Goal: Obtain resource: Download file/media

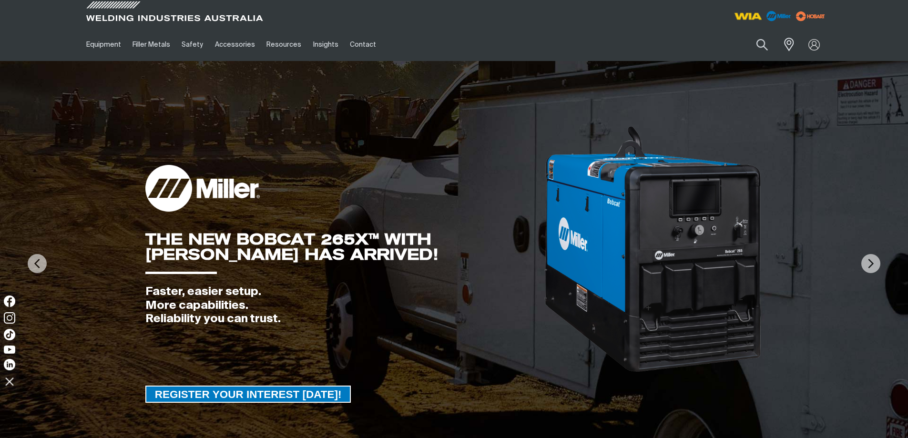
click at [755, 15] on img at bounding box center [747, 16] width 35 height 17
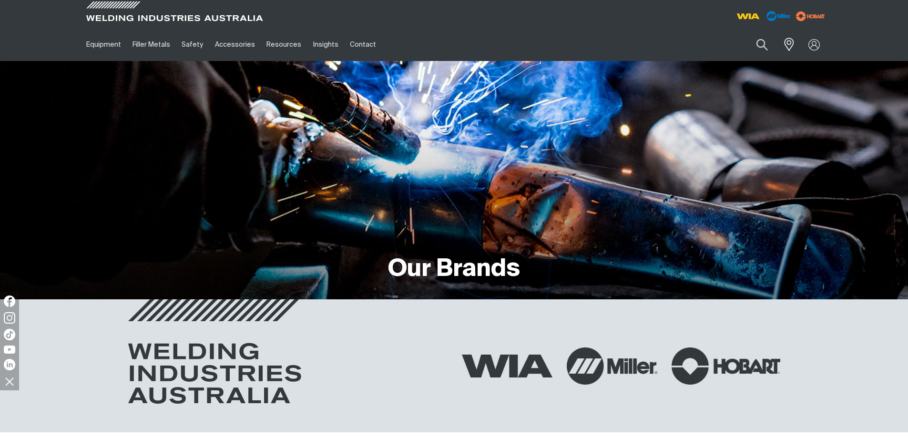
scroll to position [476, 0]
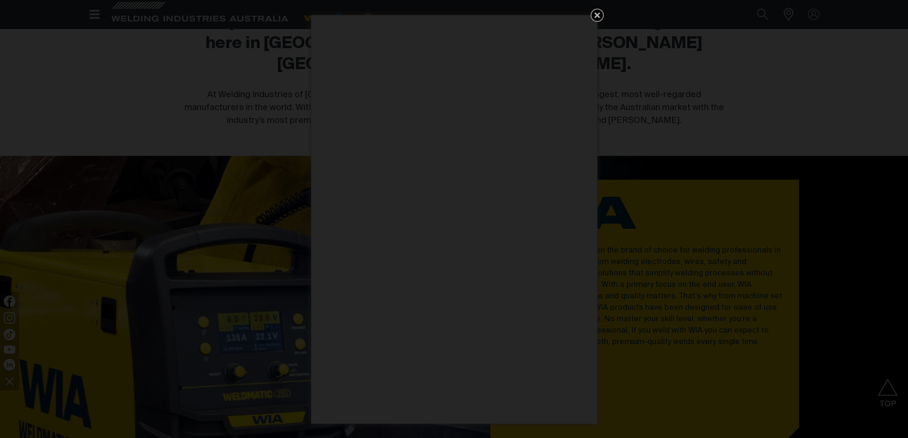
click at [598, 20] on icon "Get 5 WIA Welding Guides Free!" at bounding box center [596, 15] width 11 height 11
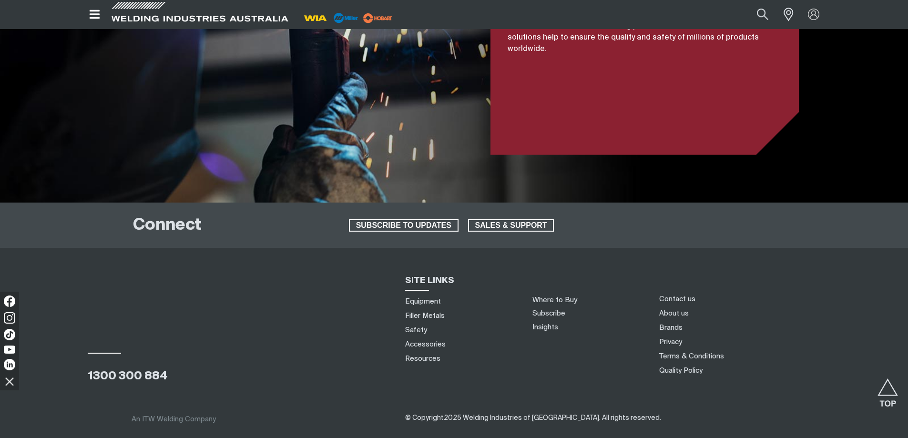
scroll to position [2264, 0]
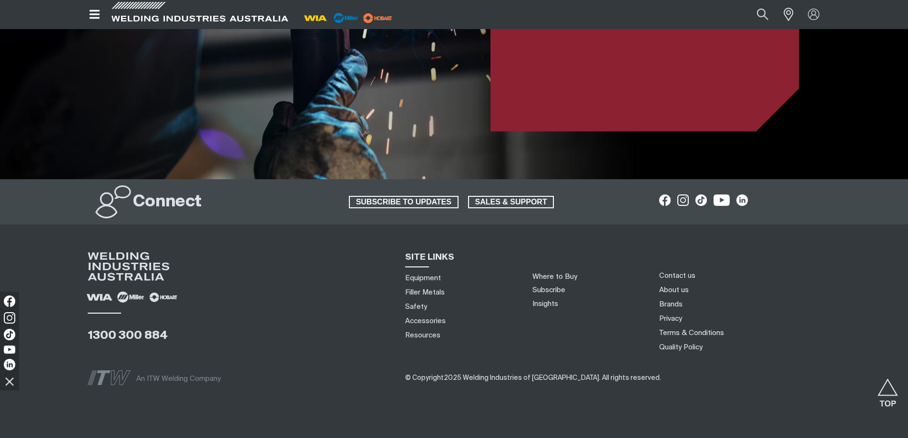
click at [96, 19] on icon "Open top menu" at bounding box center [95, 14] width 10 height 9
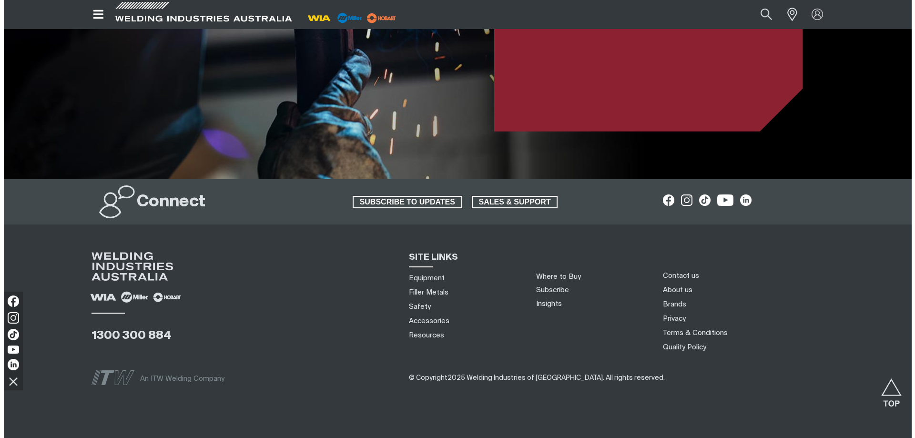
scroll to position [2262, 0]
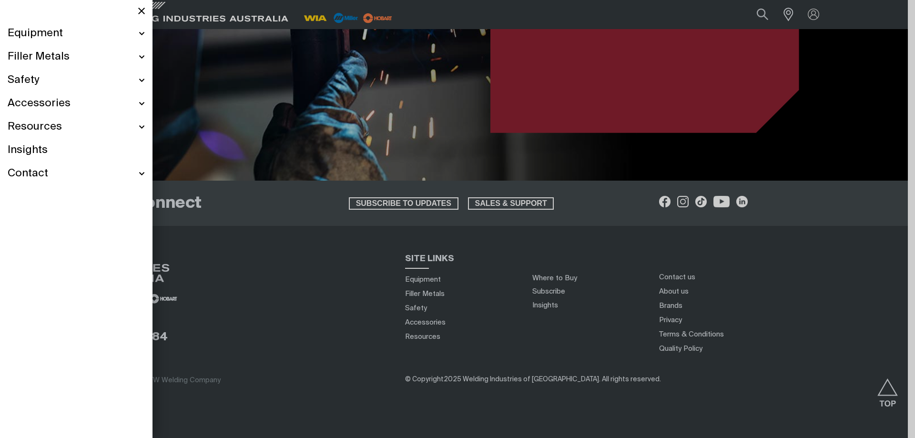
click at [133, 173] on div "Contact" at bounding box center [76, 173] width 137 height 23
click at [74, 126] on div "Resources" at bounding box center [76, 126] width 137 height 23
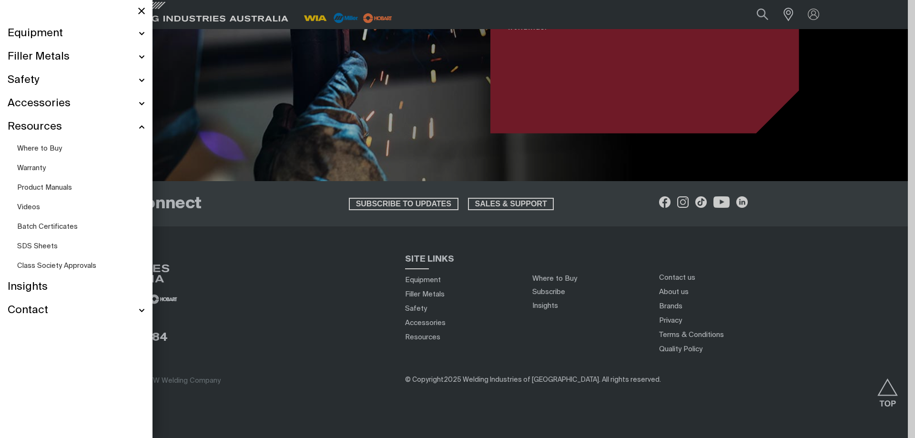
scroll to position [2261, 0]
click at [86, 103] on div "Accessories" at bounding box center [76, 103] width 137 height 23
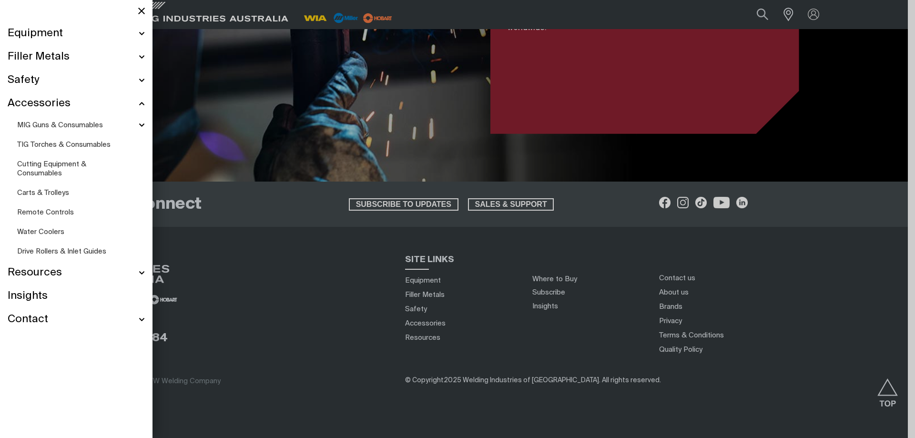
scroll to position [2261, 0]
click at [80, 79] on div "Safety" at bounding box center [76, 80] width 137 height 23
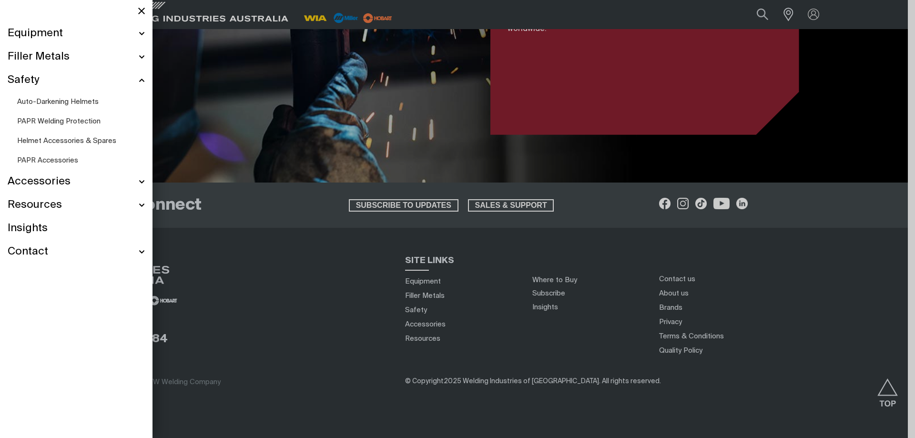
click at [90, 53] on div "Filler Metals" at bounding box center [76, 56] width 137 height 23
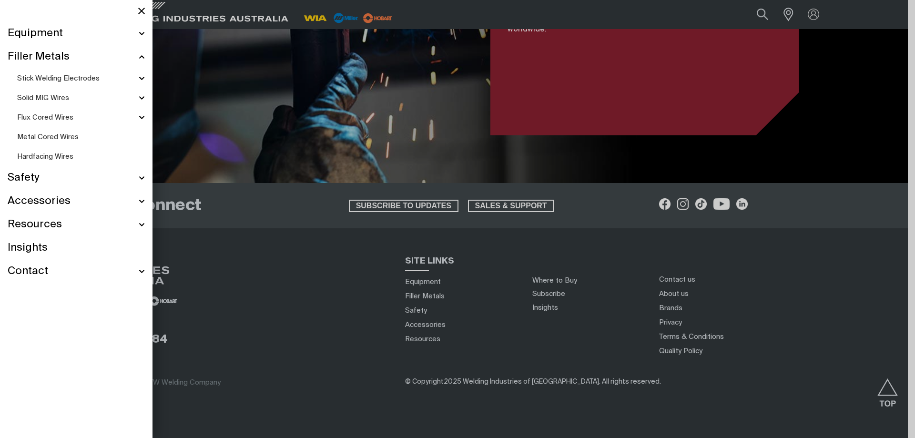
click at [98, 34] on div "Equipment" at bounding box center [76, 33] width 137 height 23
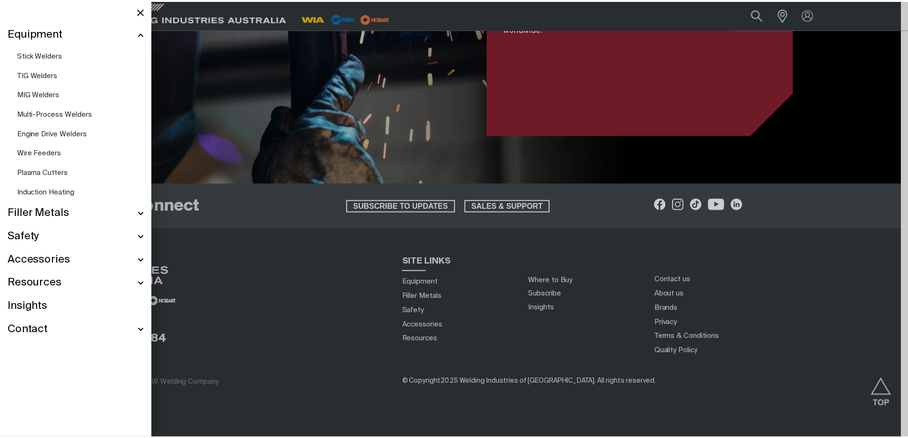
scroll to position [2226, 0]
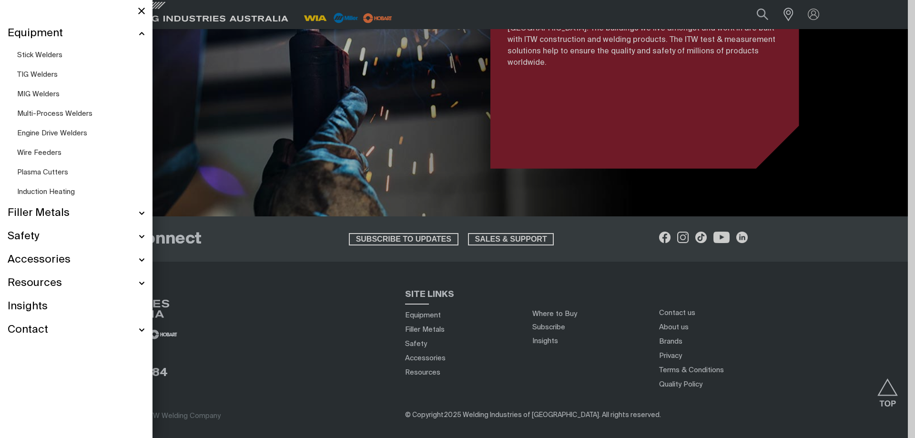
click at [98, 34] on div "Equipment" at bounding box center [76, 33] width 137 height 23
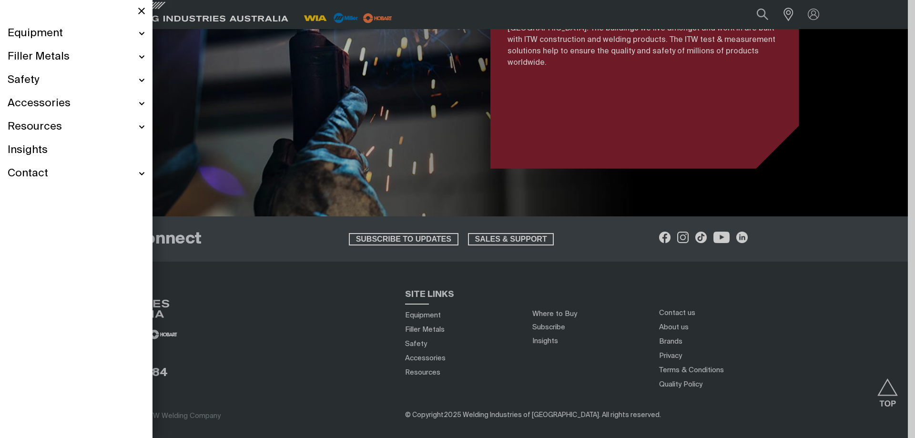
click at [476, 306] on div at bounding box center [457, 219] width 915 height 438
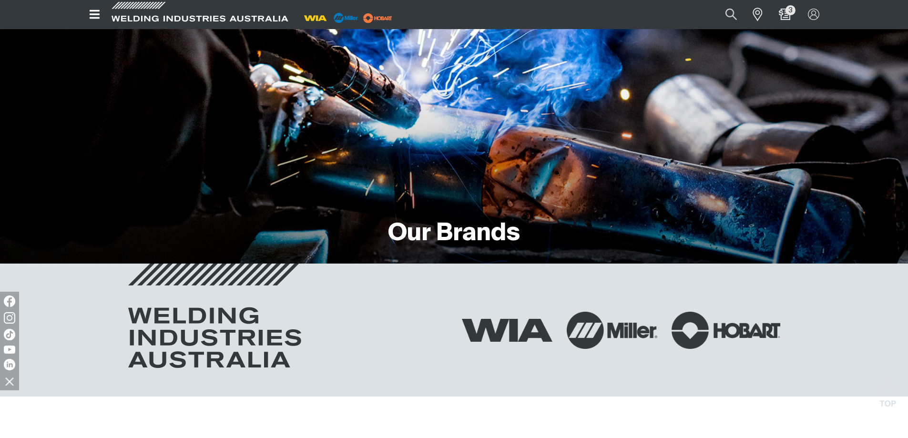
scroll to position [30, 0]
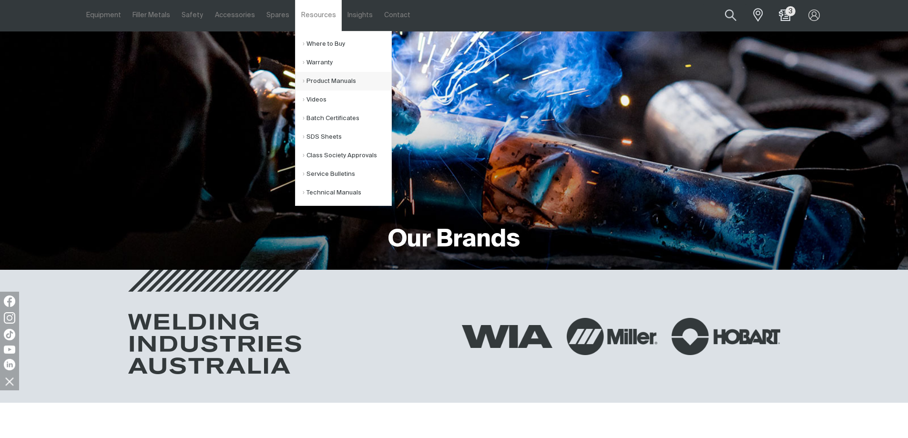
click at [295, 78] on li "Product Manuals" at bounding box center [343, 81] width 96 height 19
click at [303, 79] on link "Product Manuals" at bounding box center [347, 81] width 89 height 19
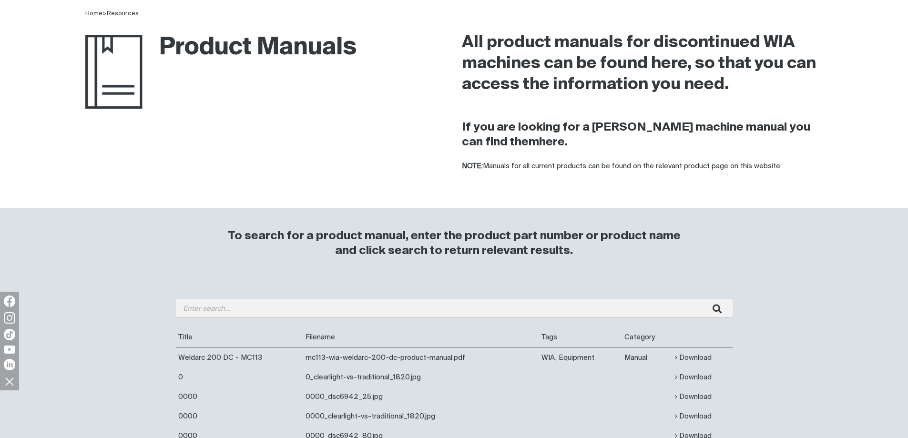
scroll to position [191, 0]
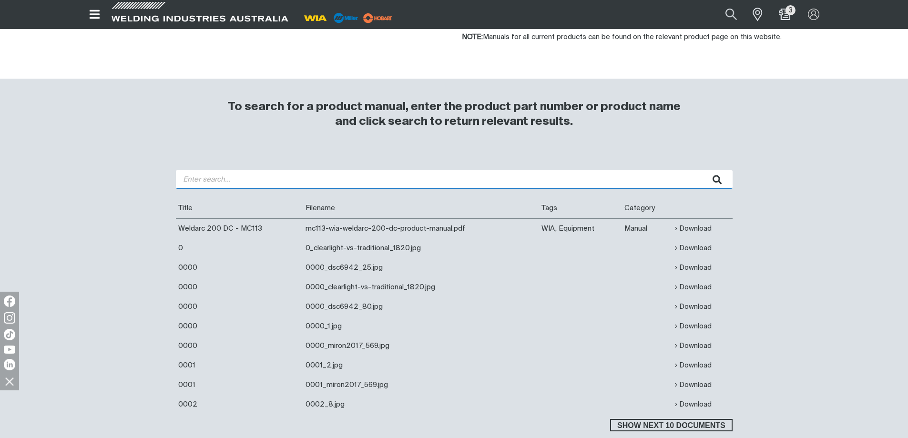
click at [236, 175] on input "search" at bounding box center [454, 179] width 557 height 19
type input "w64"
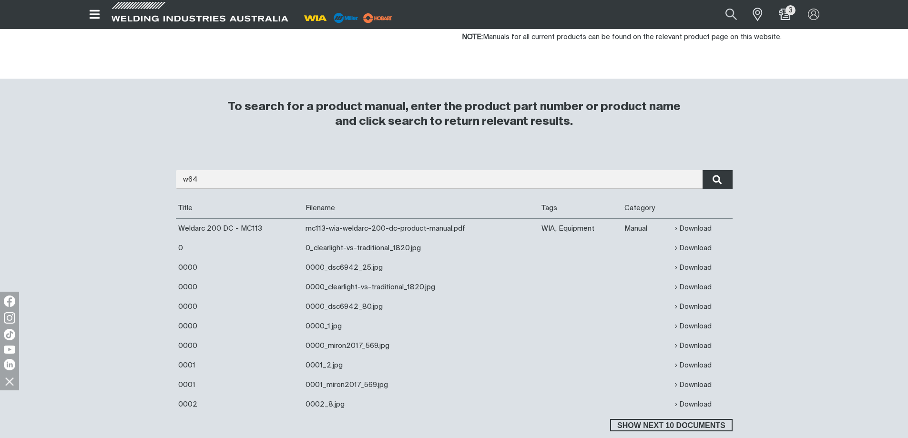
click at [719, 184] on icon "submit" at bounding box center [717, 179] width 10 height 12
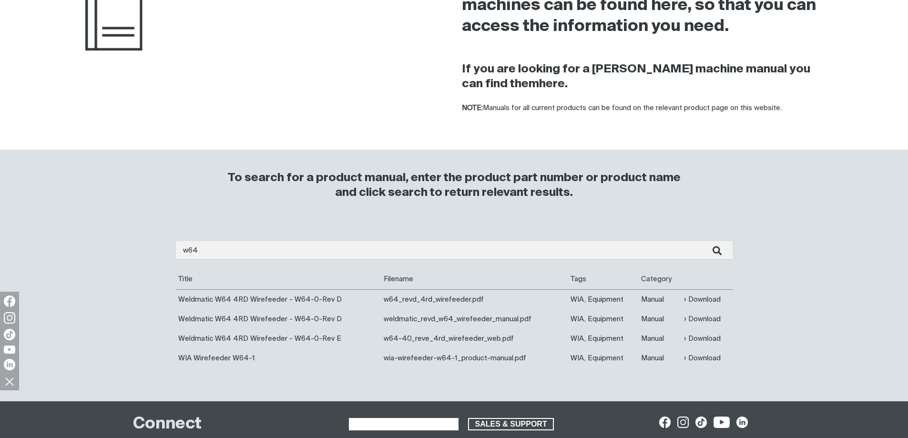
scroll to position [286, 0]
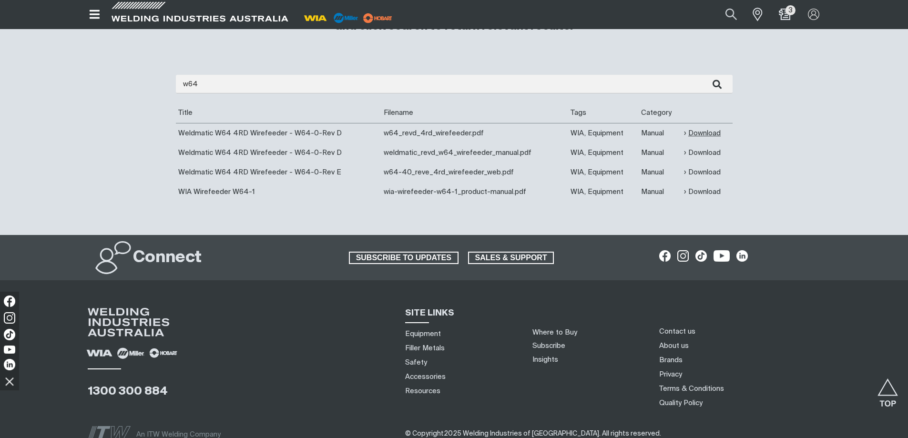
click at [691, 132] on link "Download" at bounding box center [702, 133] width 37 height 11
click at [696, 190] on link "Download" at bounding box center [702, 191] width 37 height 11
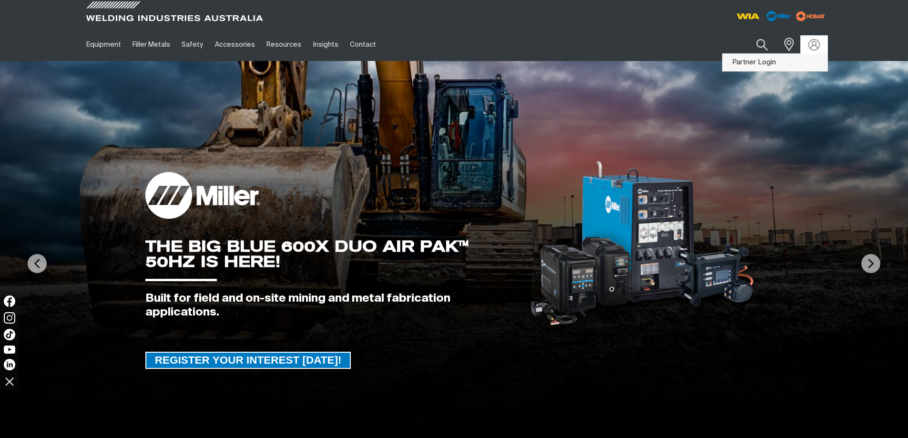
click at [809, 57] on link "Partner Login" at bounding box center [774, 63] width 105 height 18
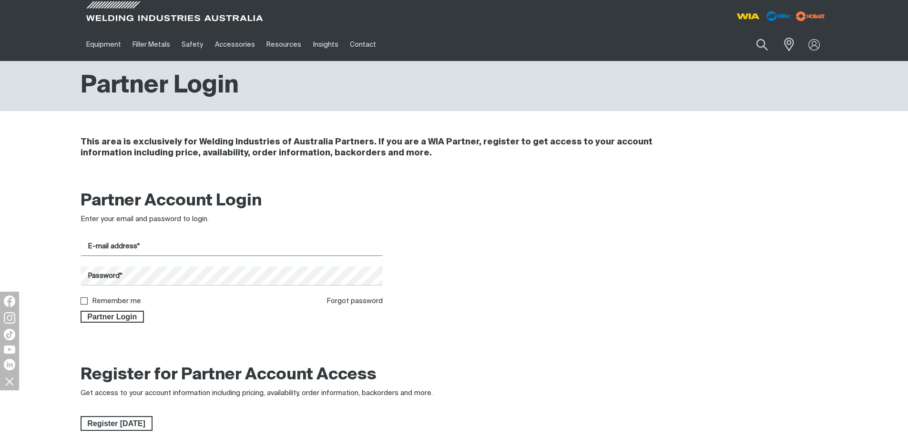
type input "opman@metweld.com.au"
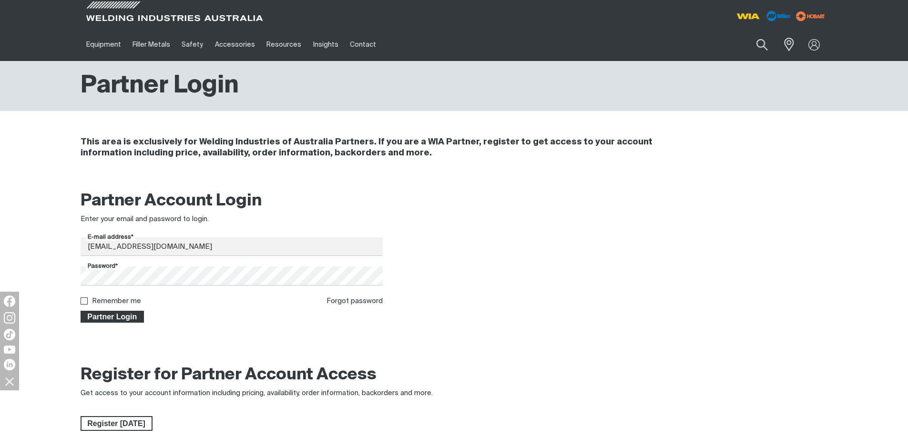
click at [103, 314] on span "Partner Login" at bounding box center [112, 317] width 62 height 12
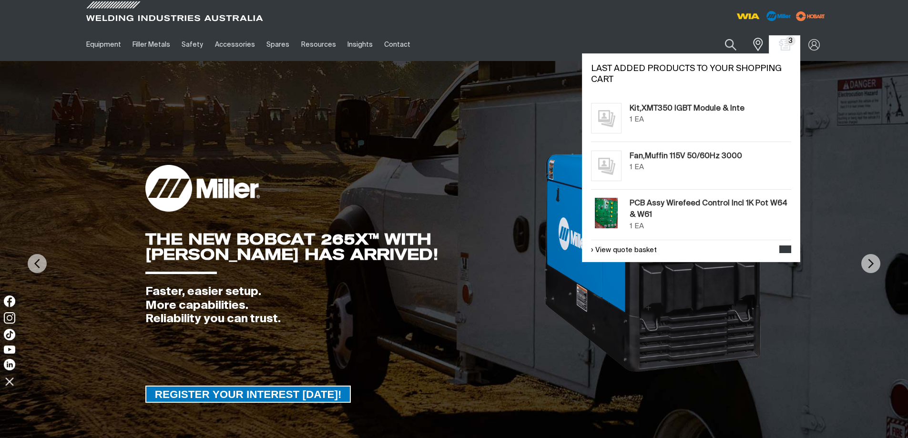
click at [788, 41] on span "3" at bounding box center [790, 41] width 10 height 10
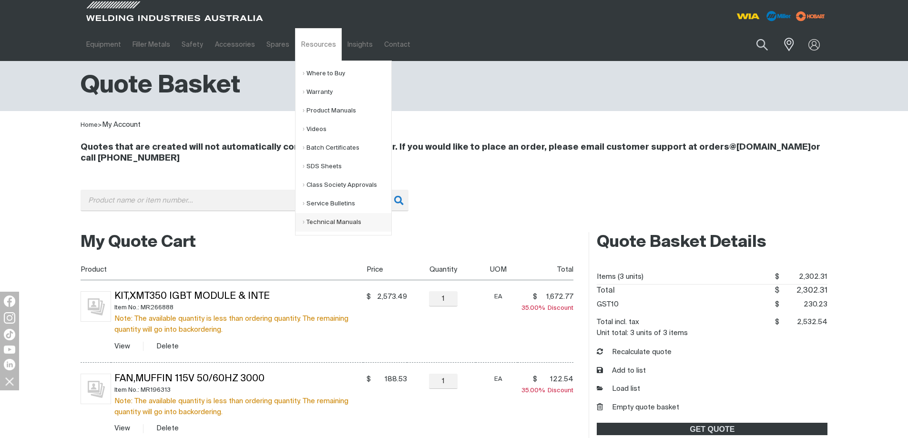
click at [303, 221] on link "Technical Manuals" at bounding box center [347, 222] width 89 height 19
